Goal: Information Seeking & Learning: Learn about a topic

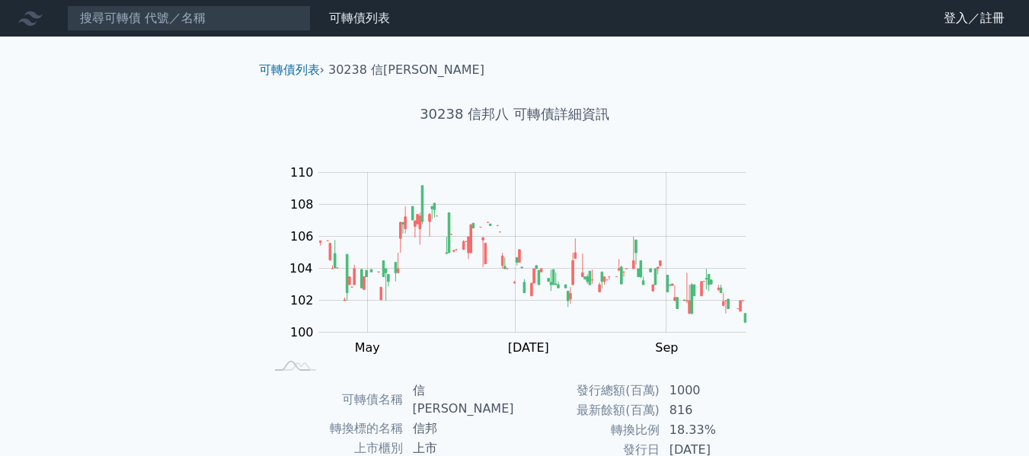
click at [381, 71] on li "30238 信[PERSON_NAME]" at bounding box center [406, 70] width 156 height 18
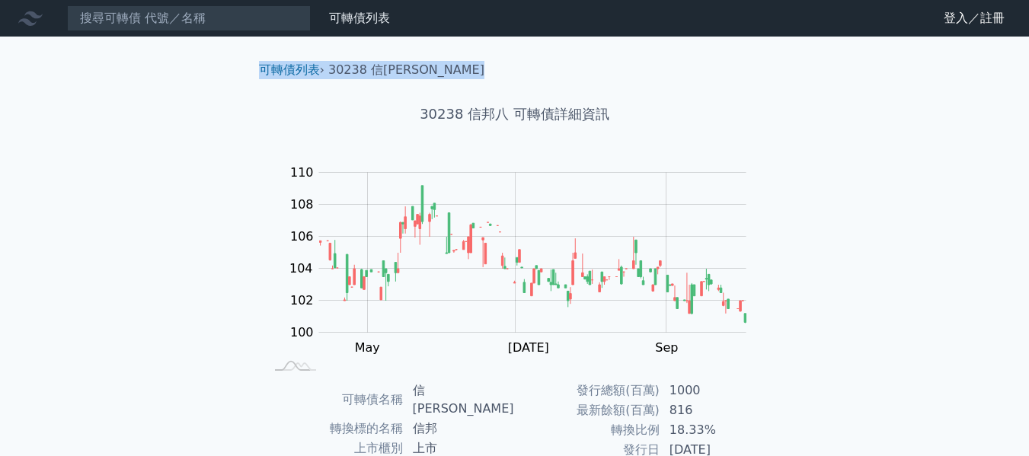
click at [381, 71] on li "30238 信[PERSON_NAME]" at bounding box center [406, 70] width 156 height 18
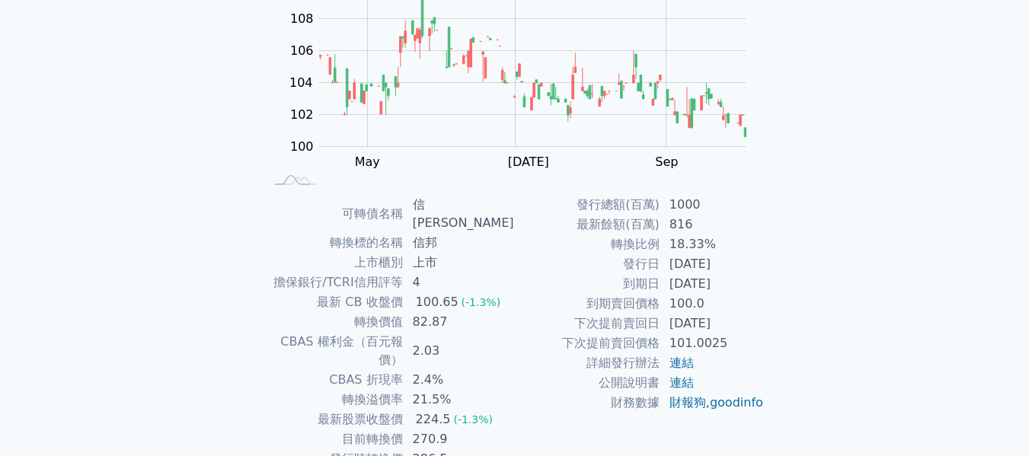
scroll to position [249, 0]
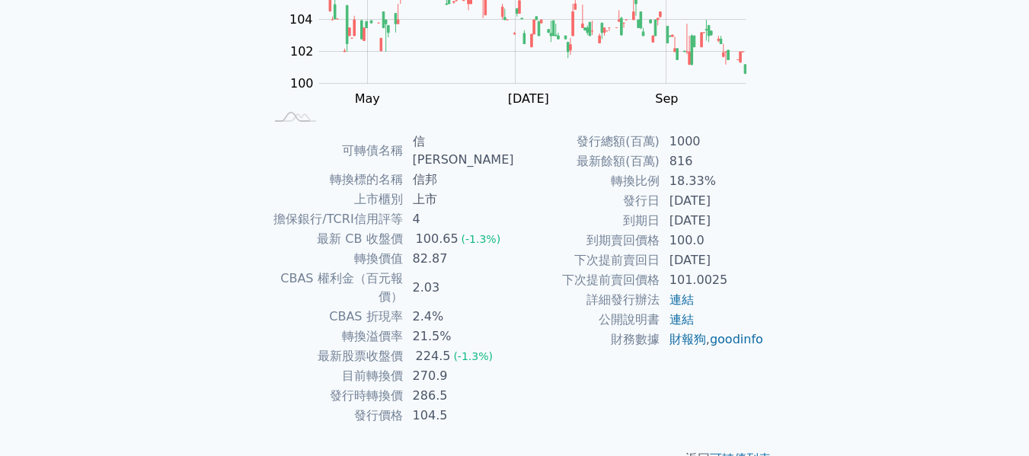
click at [391, 209] on td "擔保銀行/TCRI信用評等" at bounding box center [334, 219] width 139 height 20
click at [705, 282] on td "101.0025" at bounding box center [712, 280] width 104 height 20
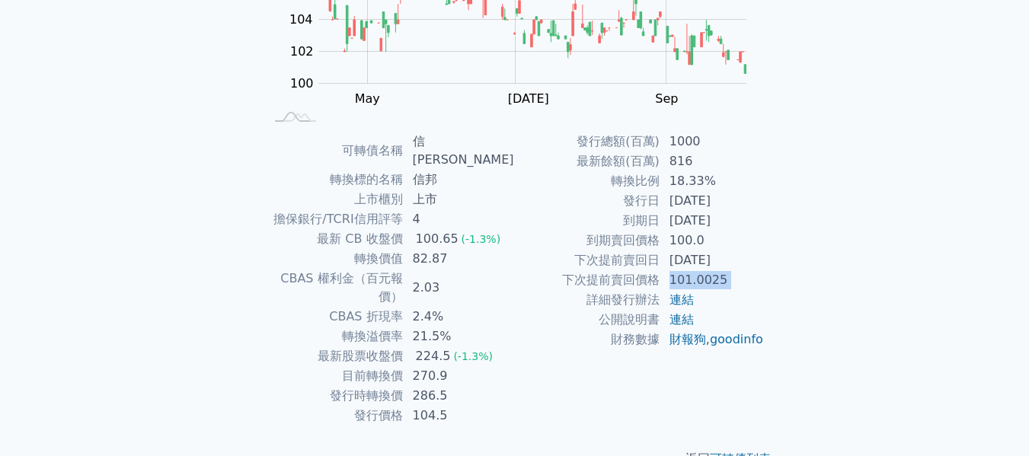
click at [705, 282] on td "101.0025" at bounding box center [712, 280] width 104 height 20
click at [719, 266] on td "[DATE]" at bounding box center [712, 260] width 104 height 20
click at [715, 221] on td "[DATE]" at bounding box center [712, 221] width 104 height 20
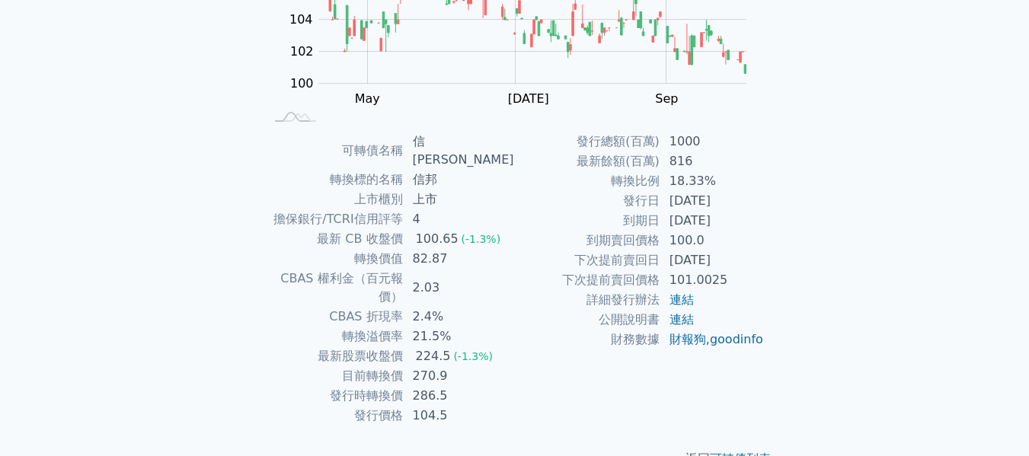
click at [715, 221] on td "[DATE]" at bounding box center [712, 221] width 104 height 20
click at [711, 212] on td "[DATE]" at bounding box center [712, 221] width 104 height 20
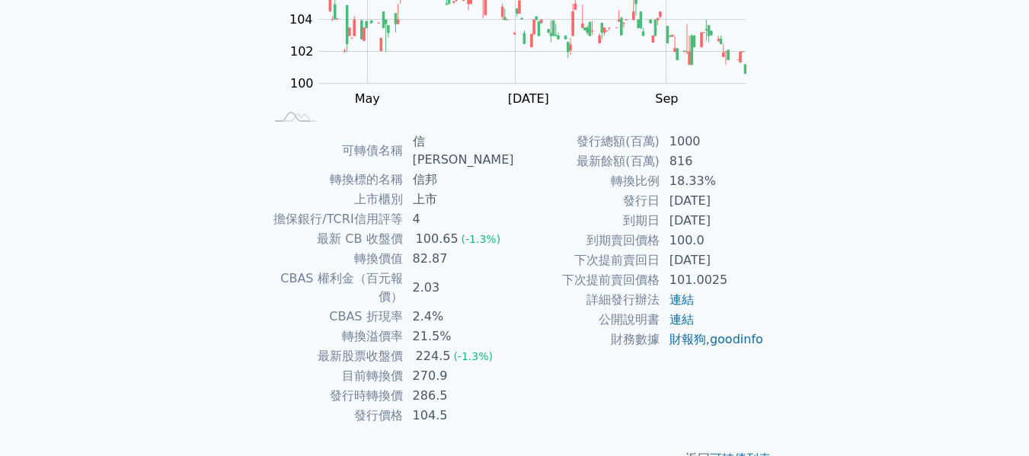
click at [713, 250] on td "[DATE]" at bounding box center [712, 260] width 104 height 20
click at [701, 280] on td "101.0025" at bounding box center [712, 280] width 104 height 20
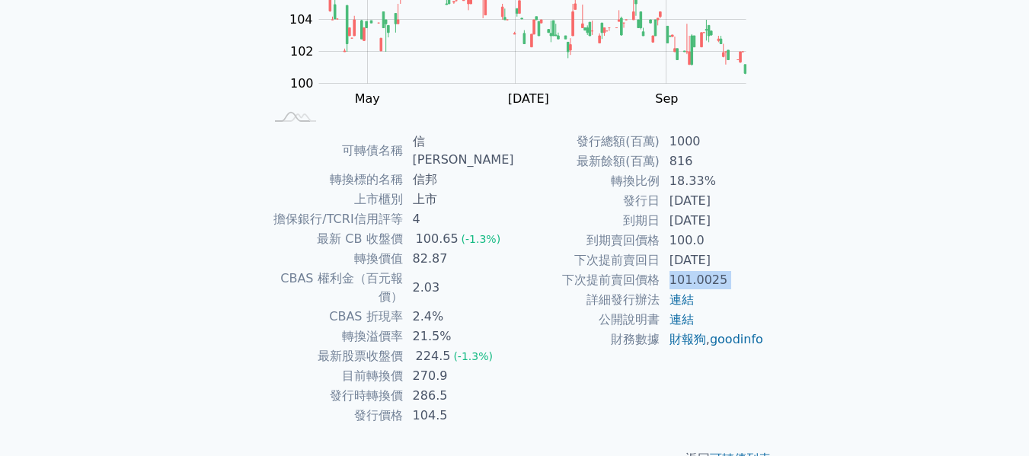
click at [701, 280] on td "101.0025" at bounding box center [712, 280] width 104 height 20
drag, startPoint x: 586, startPoint y: 136, endPoint x: 793, endPoint y: 277, distance: 250.9
click at [793, 277] on div "可轉債列表 › 30238 信[PERSON_NAME] 30238 信邦八 可轉債詳細資訊 Zoom Out 104 96 98 100 102 104 1…" at bounding box center [514, 140] width 585 height 705
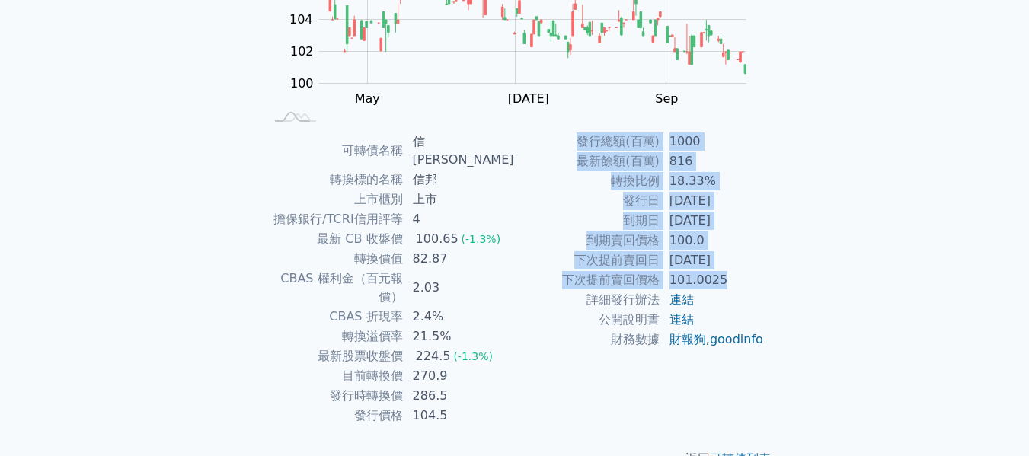
drag, startPoint x: 716, startPoint y: 263, endPoint x: 576, endPoint y: 130, distance: 192.8
click at [576, 130] on div "可轉債列表 › 30238 信[PERSON_NAME] 30238 信邦八 可轉債詳細資訊 Zoom Out 104 96 98 100 102 104 1…" at bounding box center [515, 140] width 536 height 705
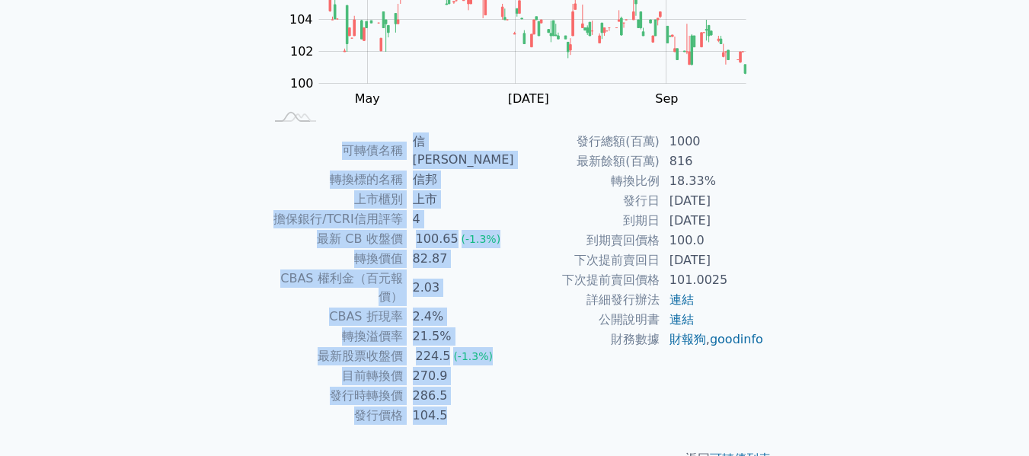
drag, startPoint x: 346, startPoint y: 139, endPoint x: 659, endPoint y: 387, distance: 399.4
click at [659, 387] on div "可轉債名稱 信邦八 轉換標的名稱 信邦 上市櫃別 上市 擔保銀行/TCRI信用評等 4 最新 CB 收盤價 100.65 (-1.3%) 轉換價值 82.87…" at bounding box center [515, 279] width 536 height 294
click at [369, 170] on td "轉換標的名稱" at bounding box center [334, 180] width 139 height 20
click at [343, 143] on td "可轉債名稱" at bounding box center [334, 151] width 139 height 38
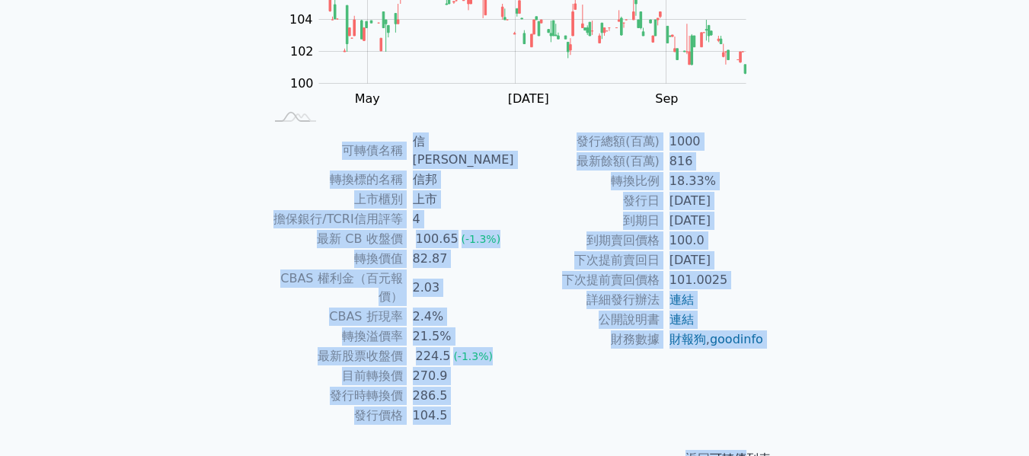
drag, startPoint x: 346, startPoint y: 135, endPoint x: 749, endPoint y: 416, distance: 491.7
click at [749, 416] on div "可轉債列表 › 30238 信[PERSON_NAME] 30238 信邦八 可轉債詳細資訊 Zoom Out 104 96 98 100 102 104 1…" at bounding box center [515, 140] width 536 height 705
drag, startPoint x: 782, startPoint y: 416, endPoint x: 259, endPoint y: 151, distance: 586.7
click at [259, 151] on div "可轉債列表 › 30238 信[PERSON_NAME] 30238 信邦八 可轉債詳細資訊 Zoom Out 104 96 98 100 102 104 1…" at bounding box center [515, 140] width 536 height 705
click at [856, 288] on div "可轉債列表 財務數據 可轉債列表 財務數據 登入／註冊 登入／註冊 可轉債列表 › 30238 信邦八 30238 信邦八 可轉債詳細資訊 Zoom Out …" at bounding box center [514, 122] width 1029 height 742
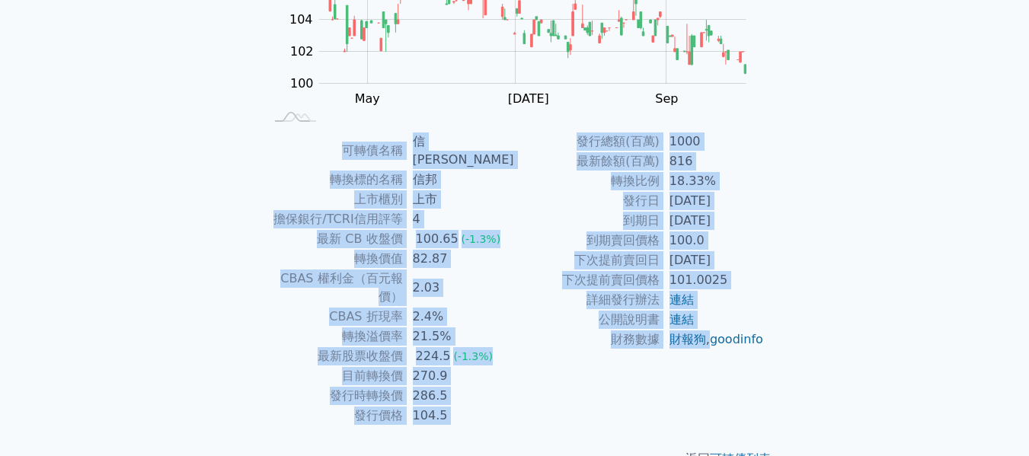
drag, startPoint x: 733, startPoint y: 348, endPoint x: 327, endPoint y: 136, distance: 457.7
click at [327, 136] on div "可轉債名稱 信邦八 轉換標的名稱 信邦 上市櫃別 上市 擔保銀行/TCRI信用評等 4 最新 CB 收盤價 100.65 (-1.3%) 轉換價值 82.87…" at bounding box center [515, 279] width 536 height 294
click at [833, 329] on div "可轉債列表 財務數據 可轉債列表 財務數據 登入／註冊 登入／註冊 可轉債列表 › 30238 信邦八 30238 信邦八 可轉債詳細資訊 Zoom Out …" at bounding box center [514, 122] width 1029 height 742
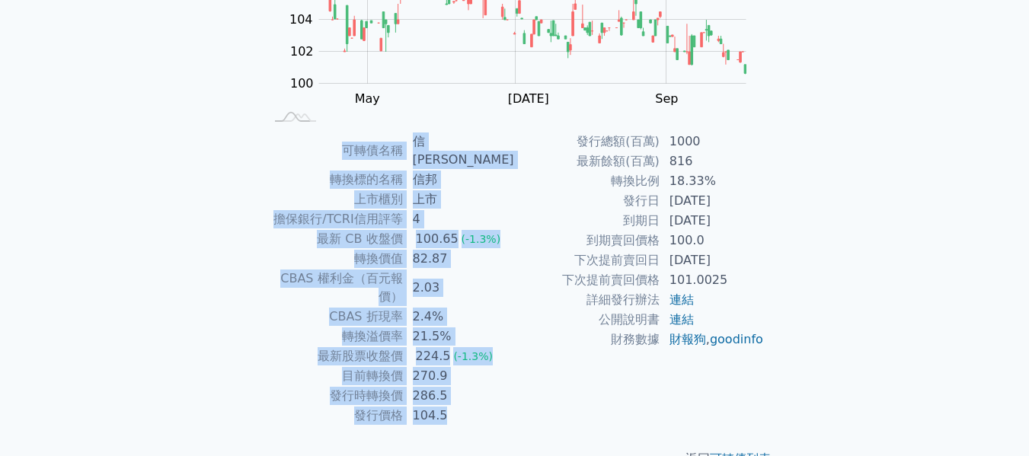
drag, startPoint x: 770, startPoint y: 367, endPoint x: 324, endPoint y: 129, distance: 504.8
click at [324, 129] on div "可轉債列表 › 30238 信[PERSON_NAME] 30238 信邦八 可轉債詳細資訊 Zoom Out 104 96 98 100 102 104 1…" at bounding box center [515, 140] width 536 height 705
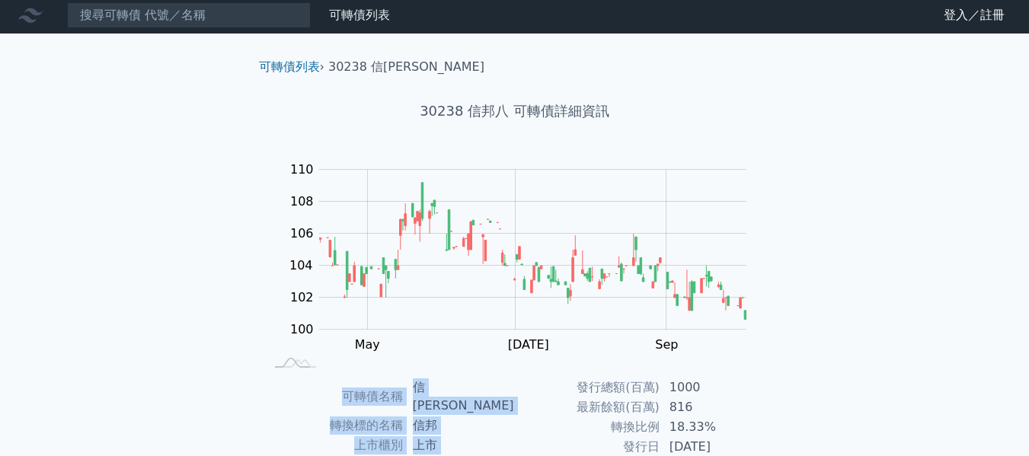
scroll to position [0, 0]
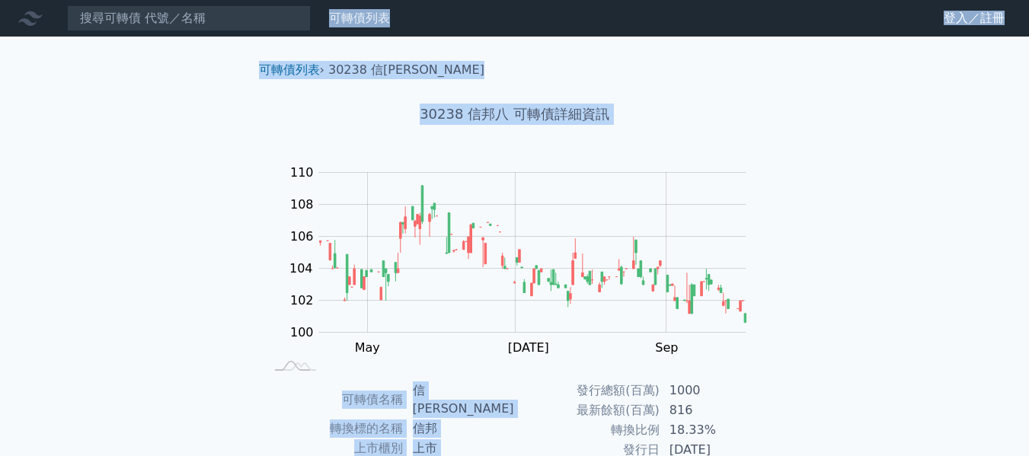
drag, startPoint x: 246, startPoint y: 35, endPoint x: 922, endPoint y: 441, distance: 788.5
click at [922, 441] on div "可轉債列表 財務數據 可轉債列表 財務數據 登入／註冊 登入／註冊 可轉債列表 › 30238 信邦八 30238 信邦八 可轉債詳細資訊 Zoom Out …" at bounding box center [514, 371] width 1029 height 742
click at [864, 340] on div "可轉債列表 財務數據 可轉債列表 財務數據 登入／註冊 登入／註冊 可轉債列表 › 30238 信邦八 30238 信邦八 可轉債詳細資訊 Zoom Out …" at bounding box center [514, 371] width 1029 height 742
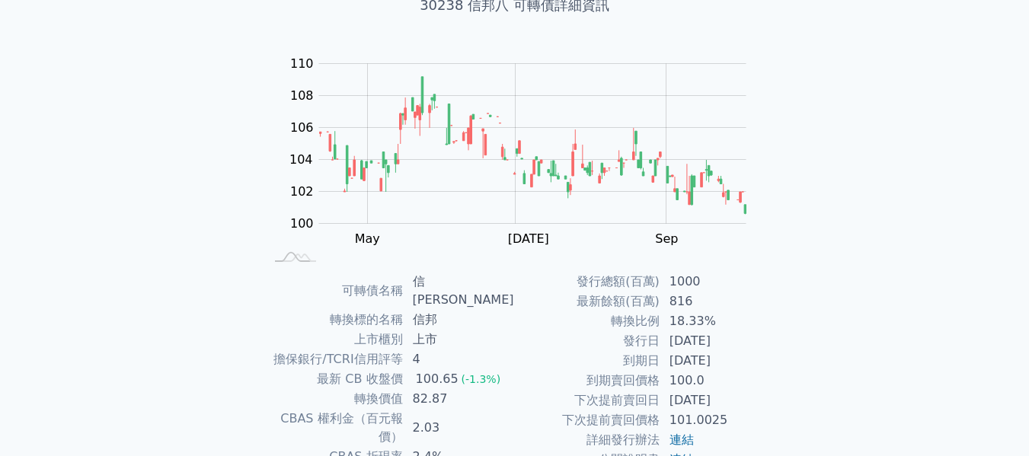
scroll to position [249, 0]
